Goal: Task Accomplishment & Management: Use online tool/utility

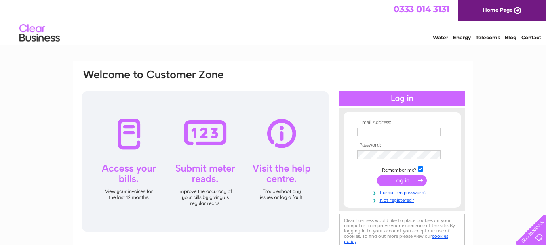
type input "[PERSON_NAME][EMAIL_ADDRESS][DOMAIN_NAME]"
click at [404, 180] on input "submit" at bounding box center [402, 180] width 50 height 11
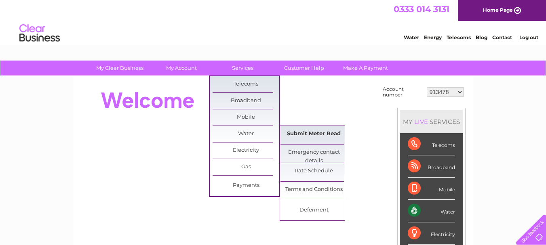
click at [319, 136] on link "Submit Meter Read" at bounding box center [313, 134] width 67 height 16
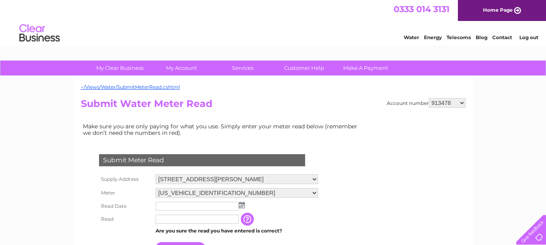
click at [463, 103] on select "913478 991844 1139243 30269608 30302983" at bounding box center [447, 103] width 37 height 10
select select "30302983"
click at [429, 98] on select "913478 991844 1139243 30269608 30302983" at bounding box center [447, 103] width 37 height 10
click at [242, 207] on img at bounding box center [242, 205] width 6 height 6
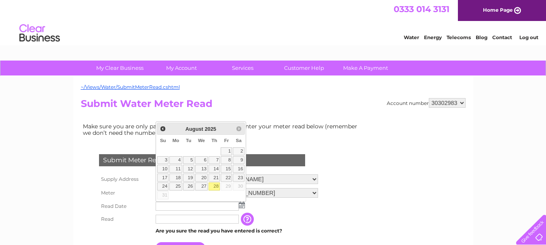
click at [217, 187] on link "28" at bounding box center [213, 187] width 11 height 8
type input "2025/08/28"
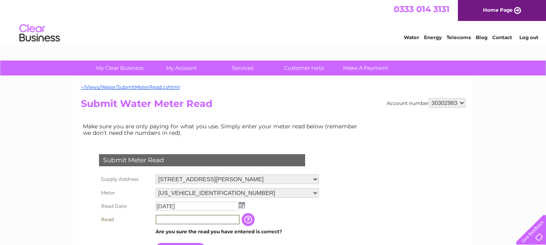
click at [194, 221] on input "text" at bounding box center [198, 220] width 84 height 10
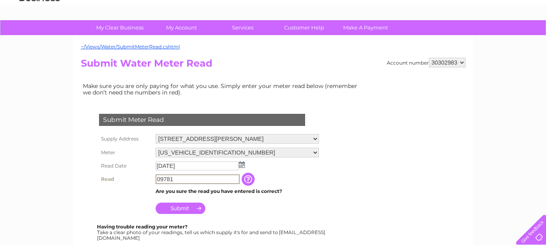
type input "09781"
click at [179, 209] on input "Submit" at bounding box center [181, 207] width 50 height 11
